Goal: Task Accomplishment & Management: Manage account settings

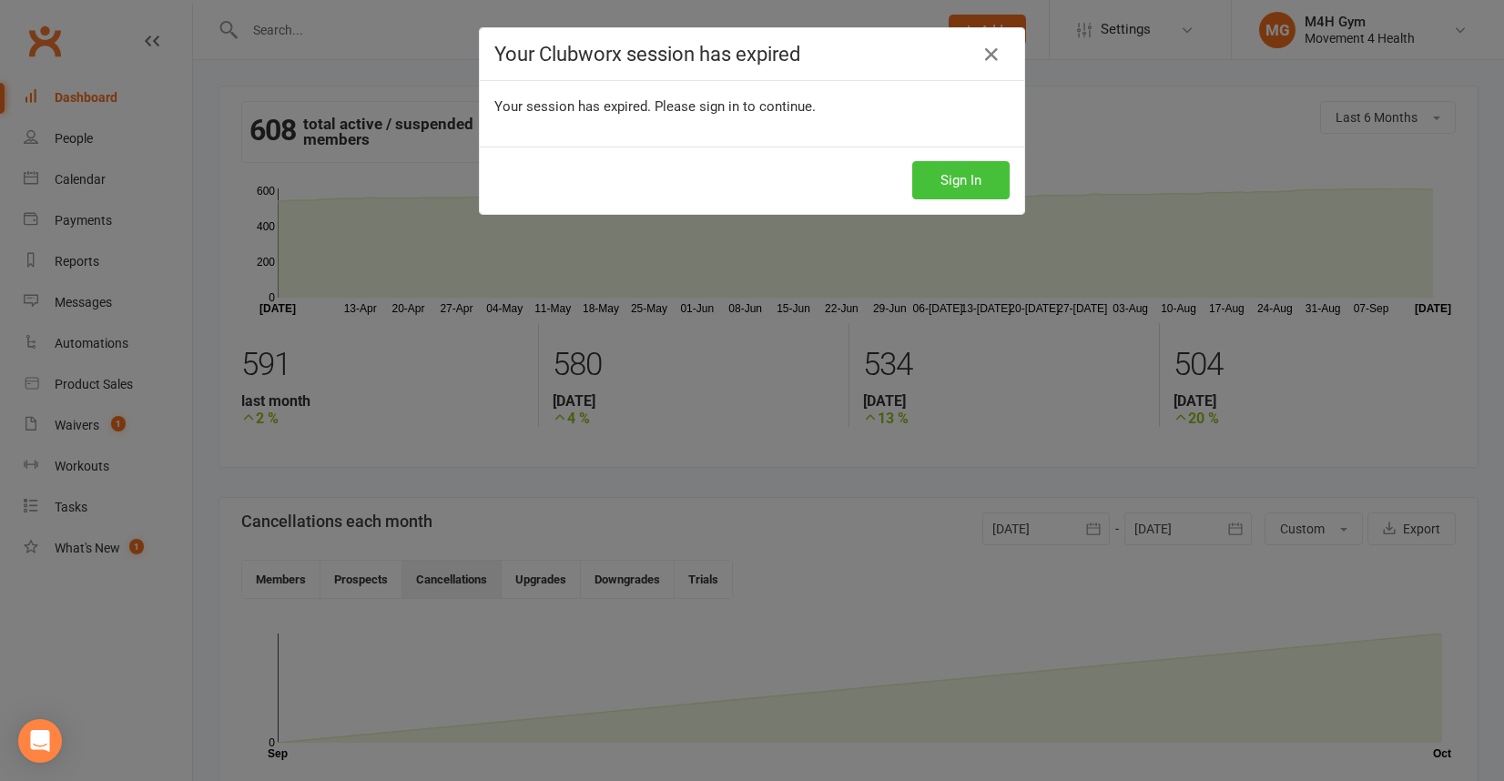
click at [970, 177] on button "Sign In" at bounding box center [960, 180] width 97 height 38
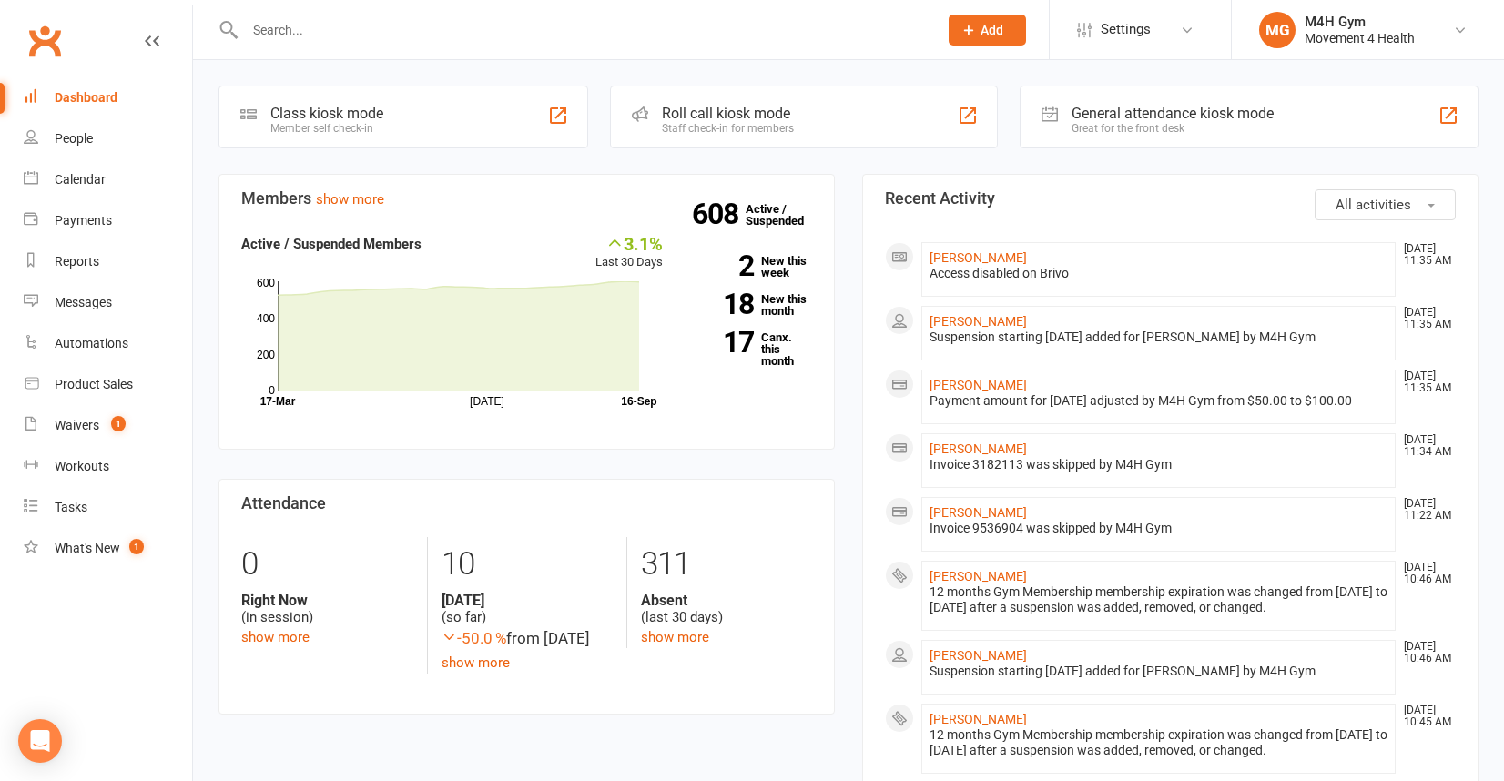
click at [279, 28] on input "text" at bounding box center [581, 29] width 685 height 25
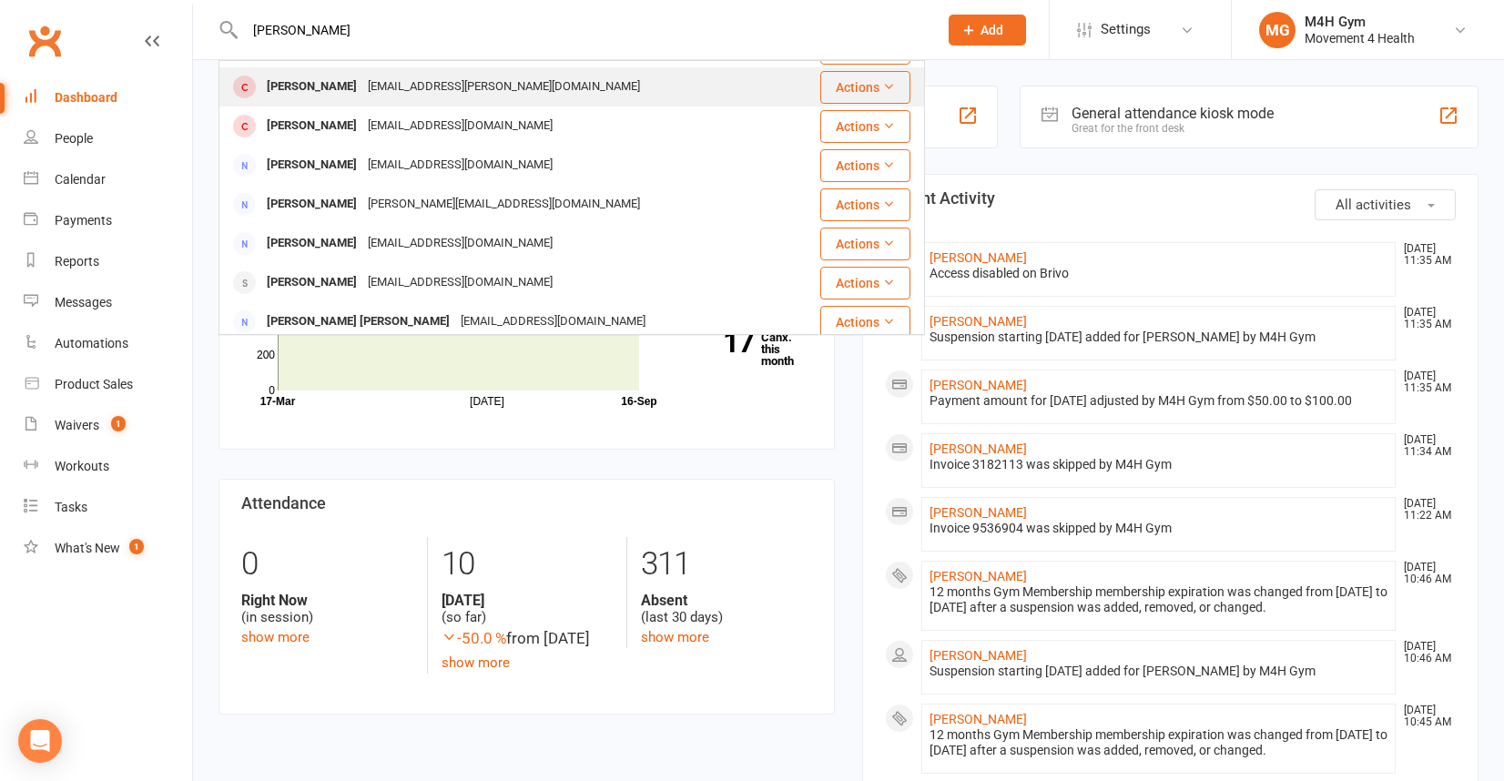
scroll to position [118, 0]
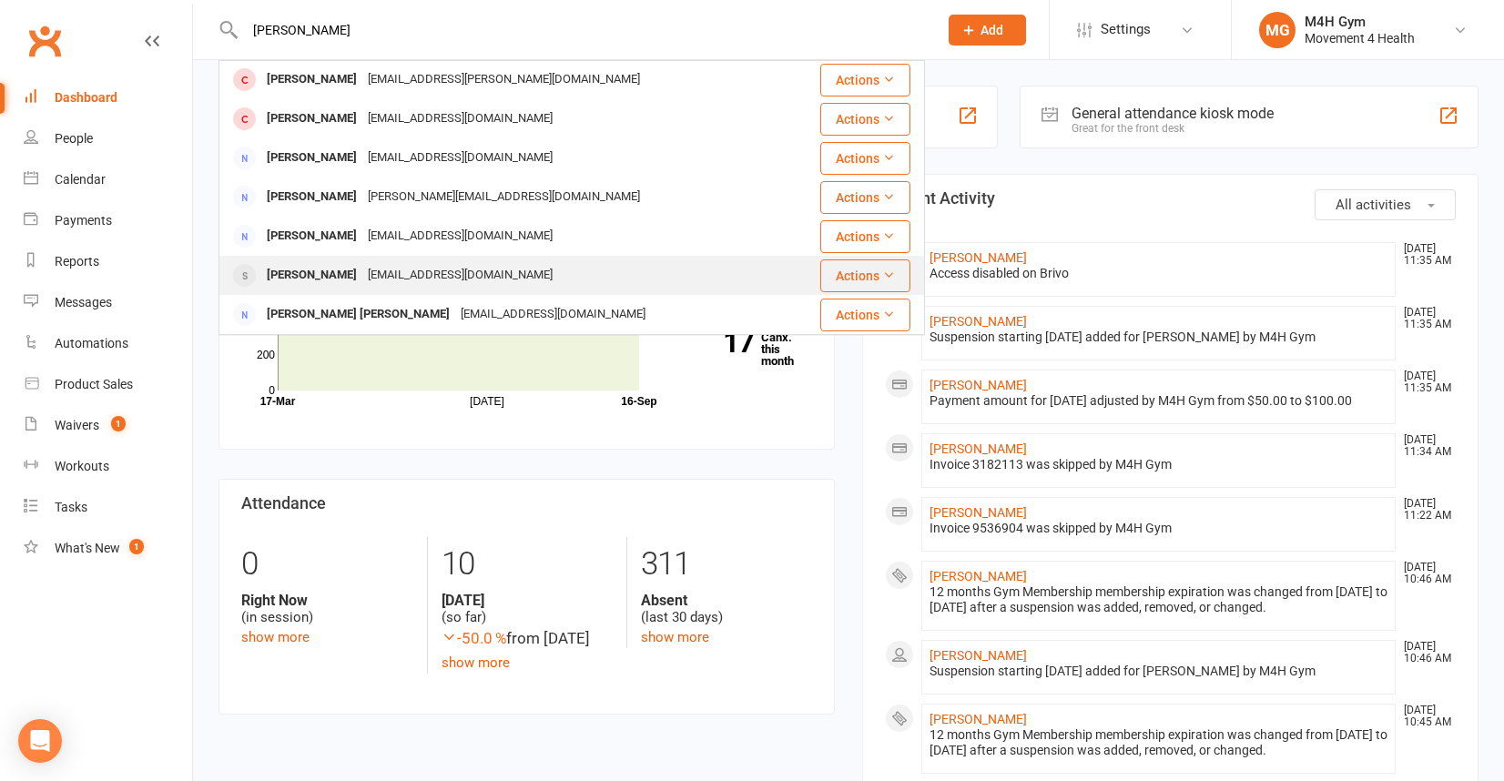
type input "[PERSON_NAME]"
click at [362, 268] on div "[PERSON_NAME]" at bounding box center [311, 275] width 101 height 26
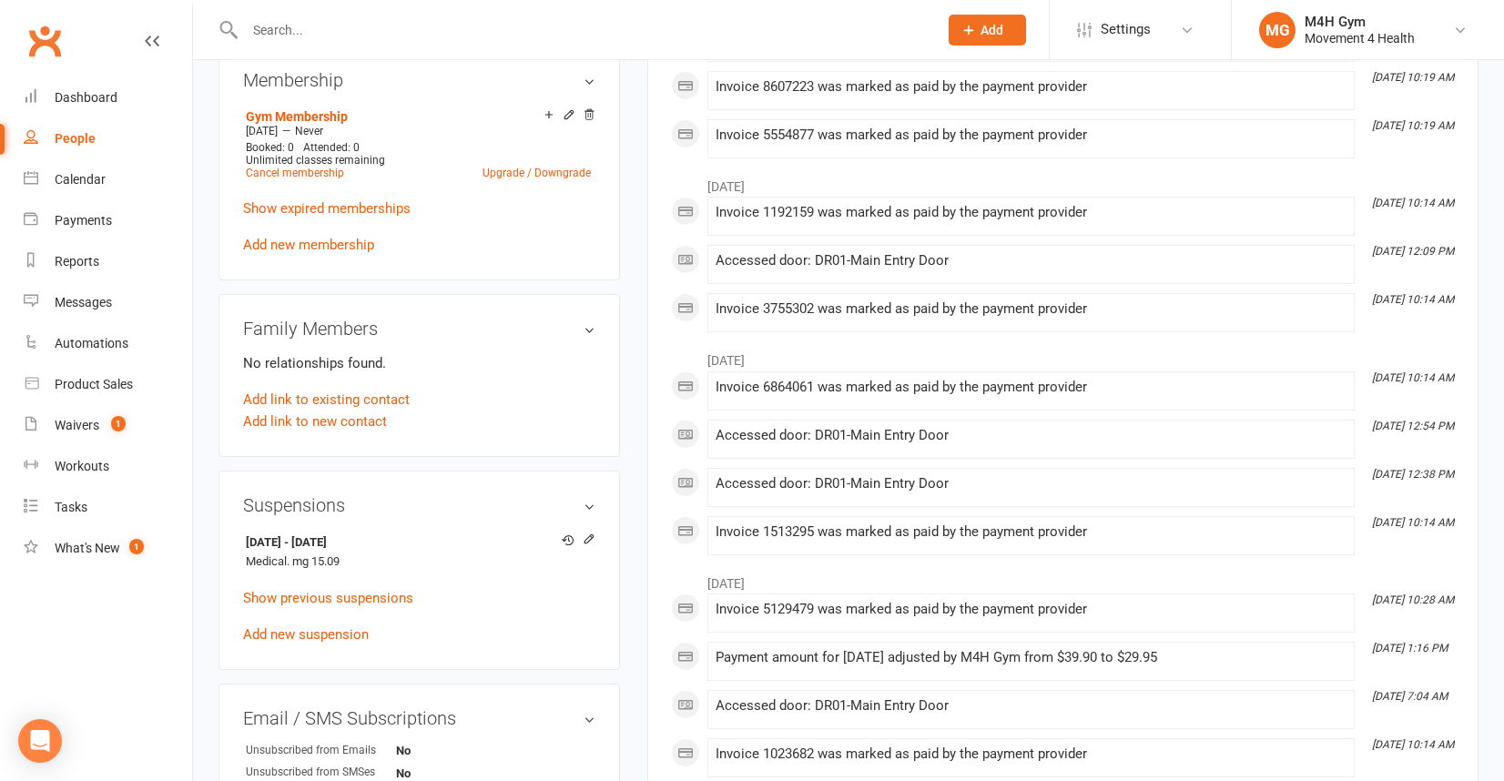
scroll to position [728, 0]
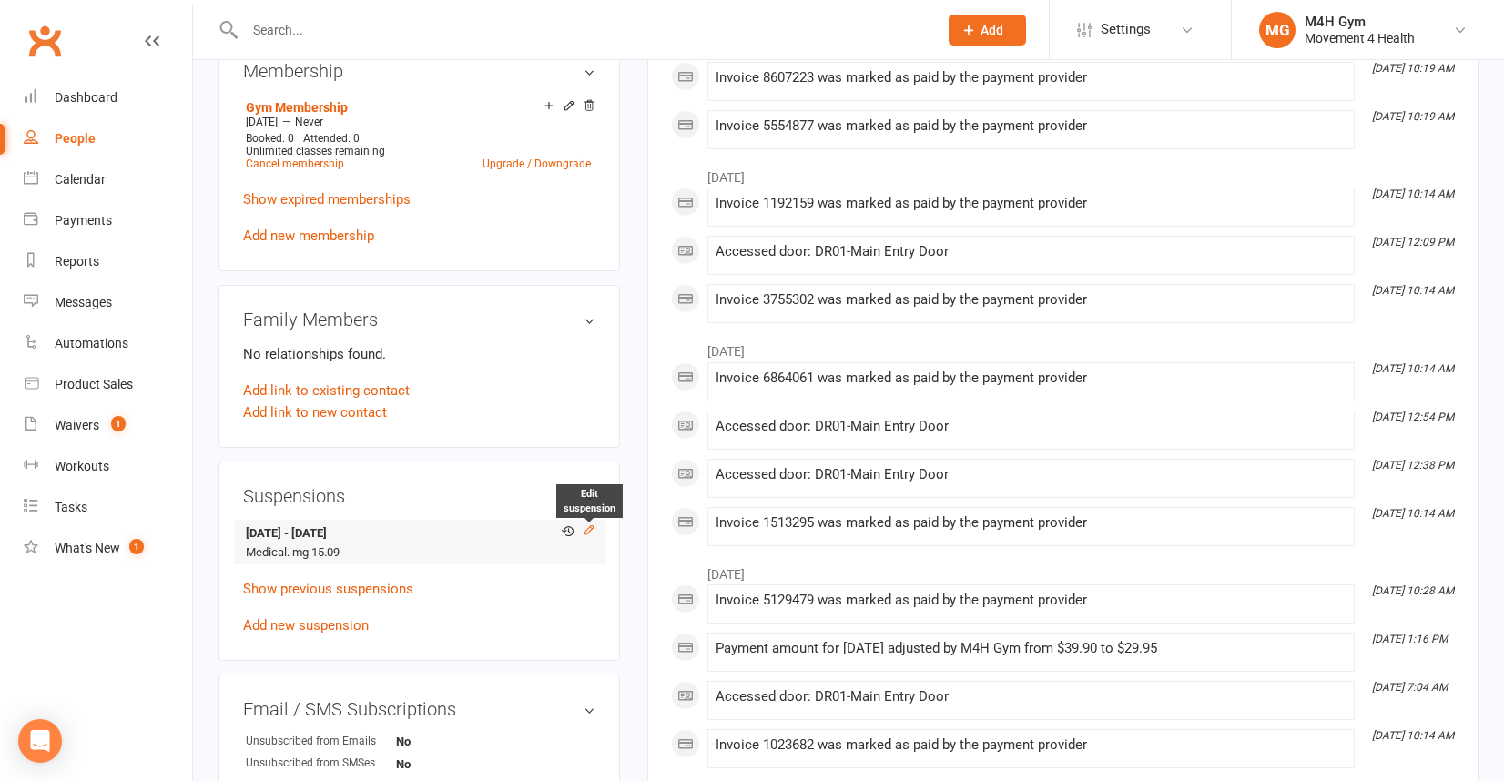
click at [584, 523] on icon at bounding box center [589, 529] width 13 height 13
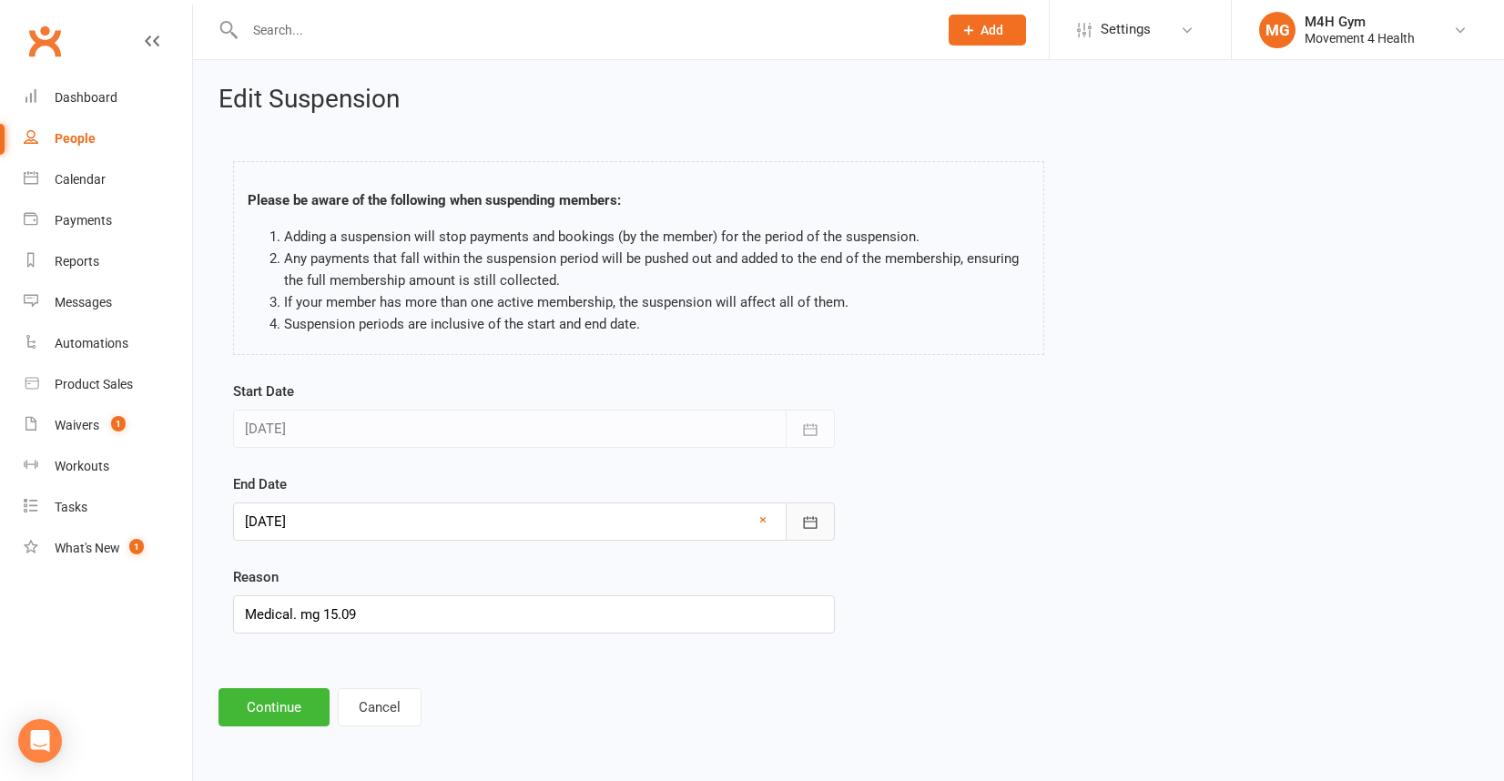
click at [819, 517] on button "button" at bounding box center [810, 521] width 49 height 38
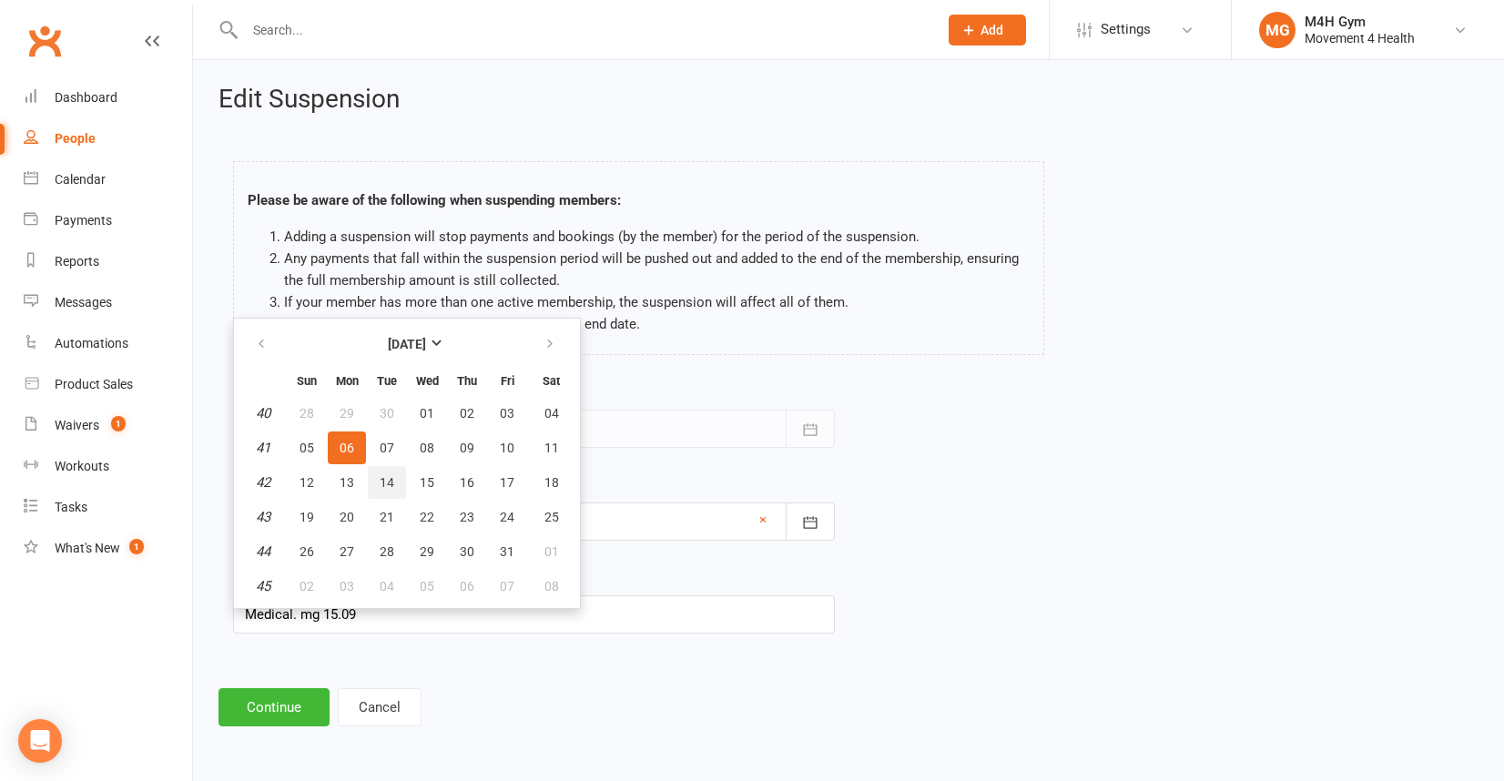
click at [390, 482] on span "14" at bounding box center [387, 482] width 15 height 15
type input "[DATE]"
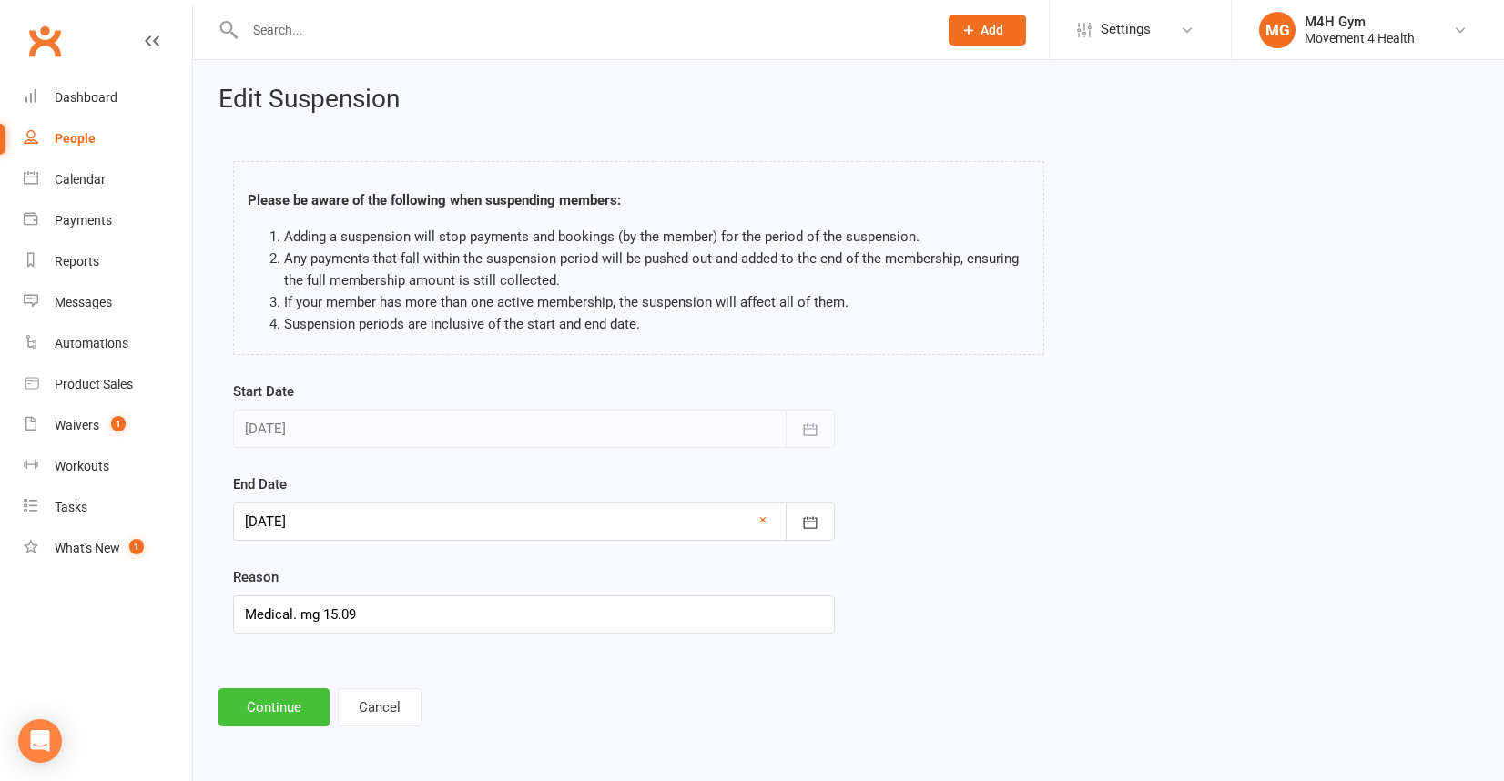
click at [269, 696] on button "Continue" at bounding box center [273, 707] width 111 height 38
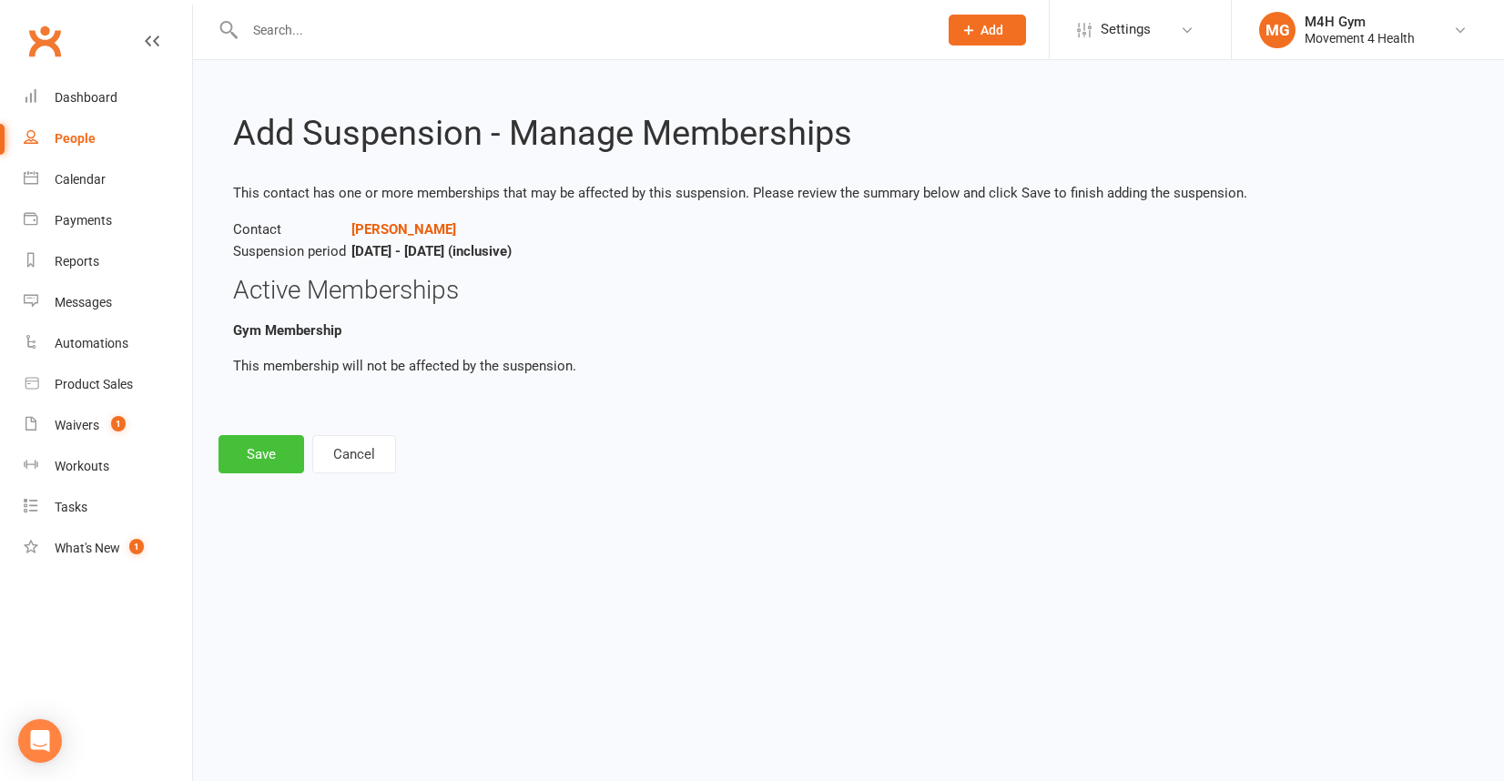
click at [252, 455] on button "Save" at bounding box center [261, 454] width 86 height 38
